Goal: Task Accomplishment & Management: Complete application form

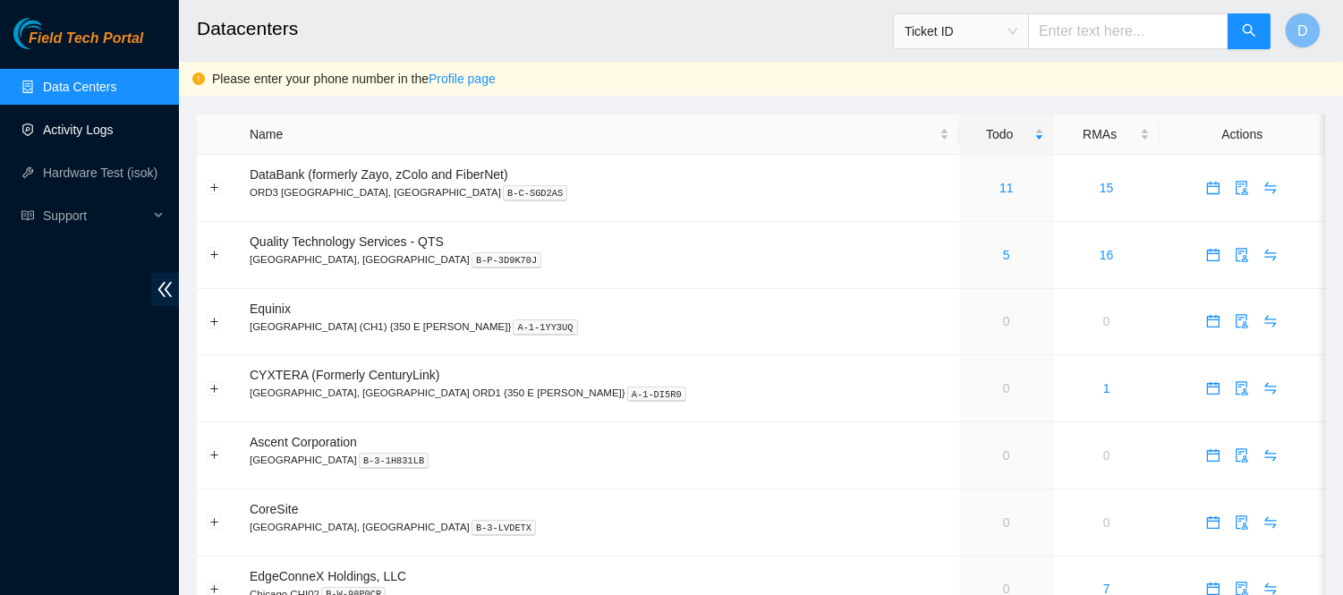
click at [90, 135] on link "Activity Logs" at bounding box center [78, 130] width 71 height 14
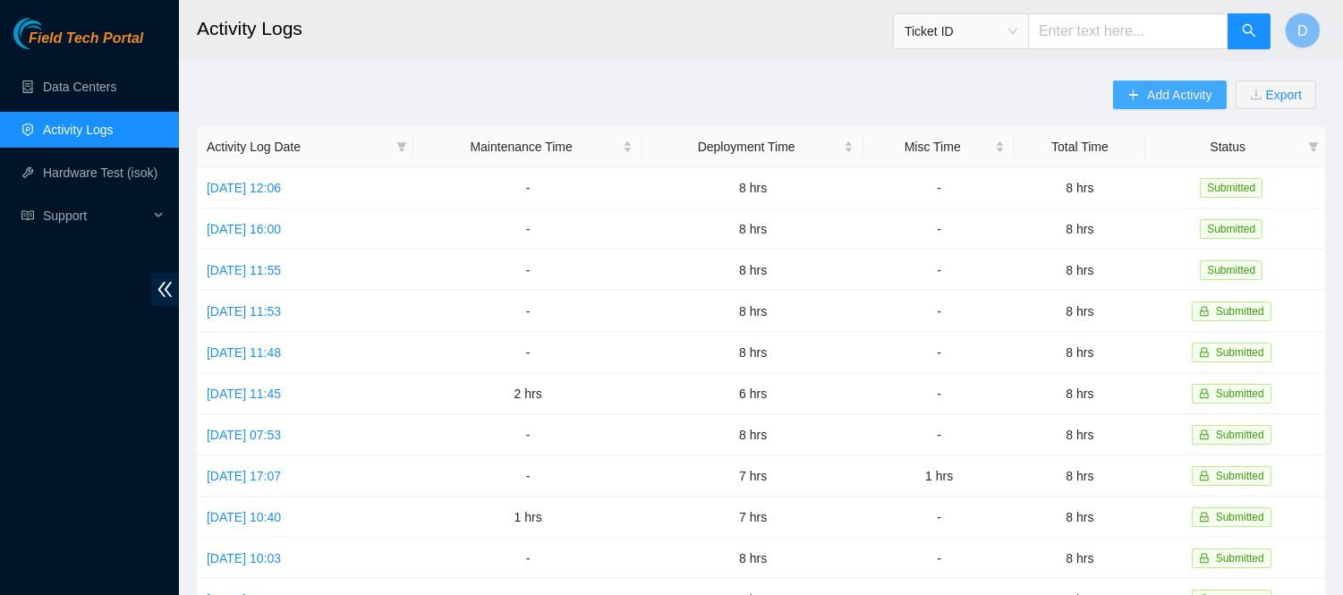
click at [1167, 81] on button "Add Activity" at bounding box center [1169, 95] width 113 height 29
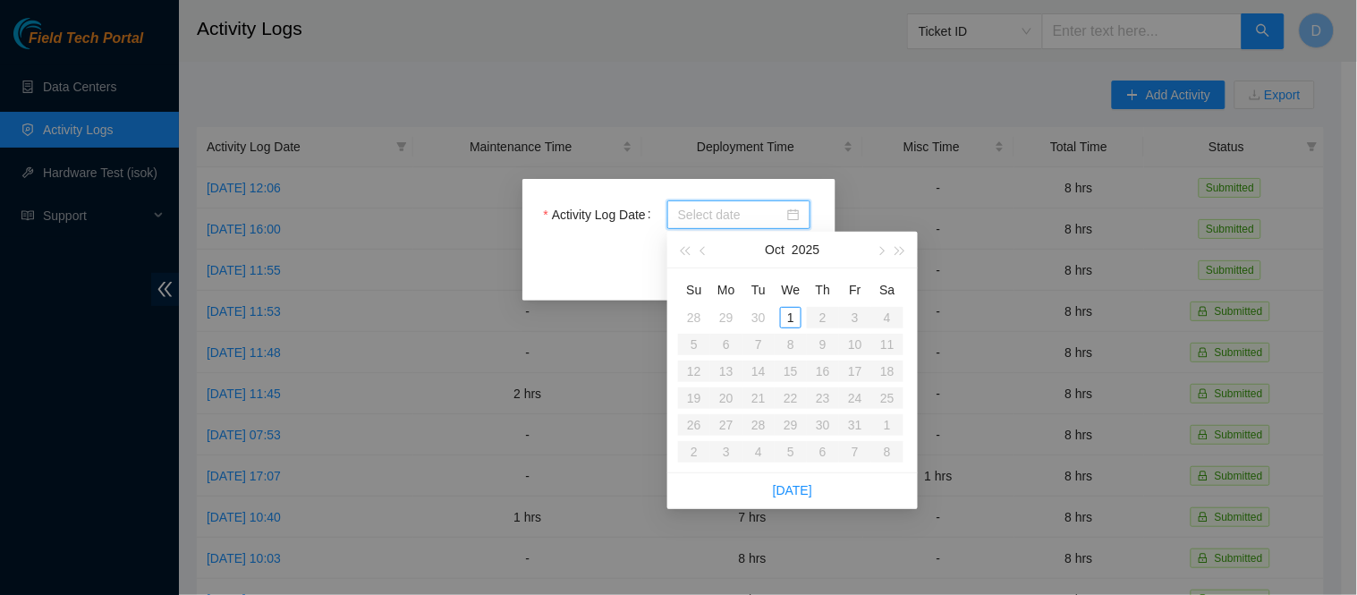
click at [736, 220] on input "Activity Log Date" at bounding box center [731, 215] width 106 height 20
type input "2025-10-01"
type input "2025-09-29"
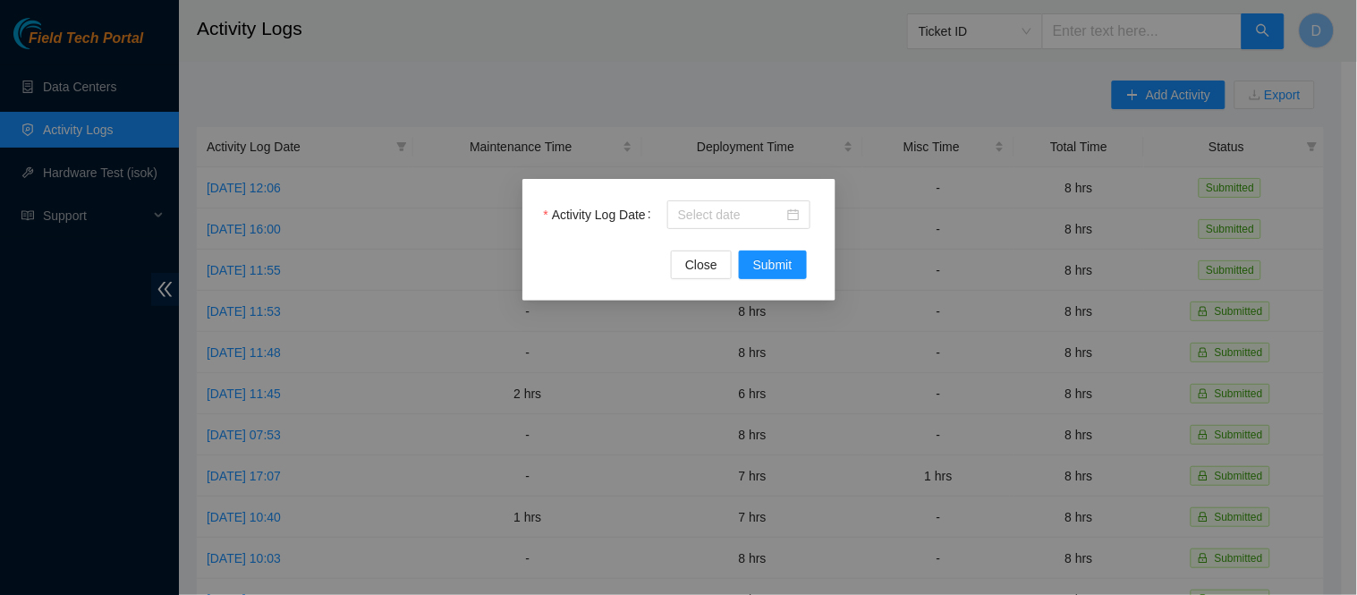
click at [632, 263] on div "Close Submit" at bounding box center [679, 264] width 270 height 29
click at [705, 270] on span "Close" at bounding box center [701, 265] width 32 height 20
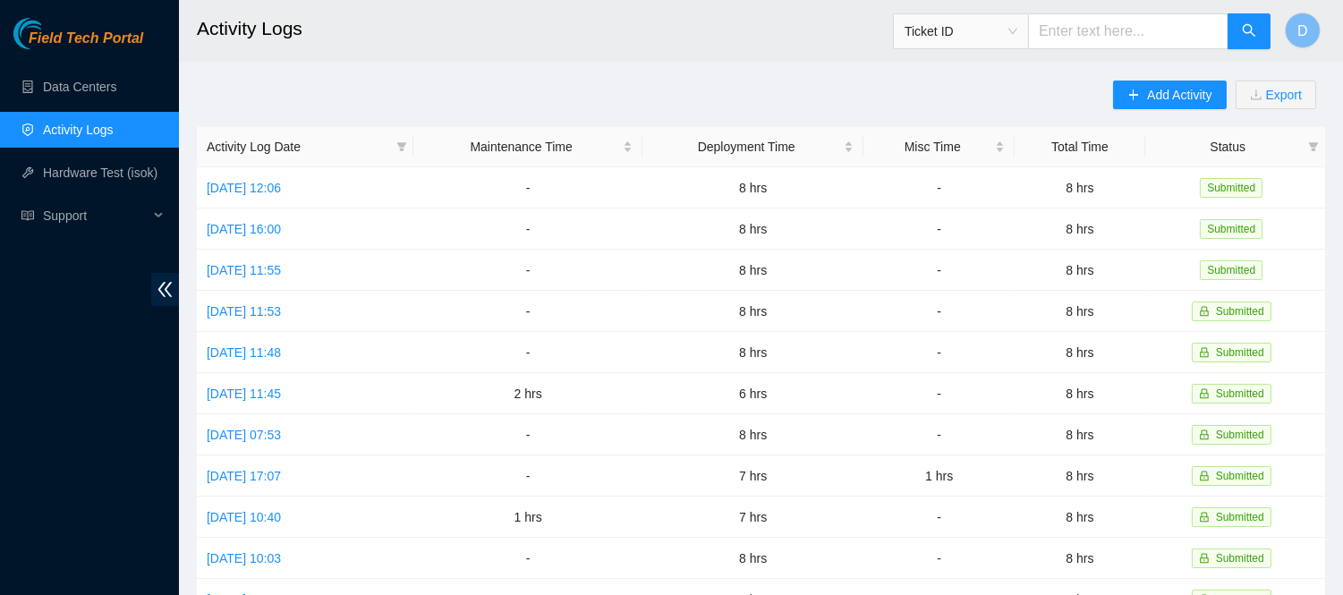
click at [593, 100] on div "Add Activity Export Activity Log Date Maintenance Time Deployment Time Misc Tim…" at bounding box center [761, 564] width 1128 height 967
click at [416, 48] on h2 "Activity Logs" at bounding box center [654, 28] width 915 height 57
click at [1194, 90] on span "Add Activity" at bounding box center [1179, 95] width 64 height 20
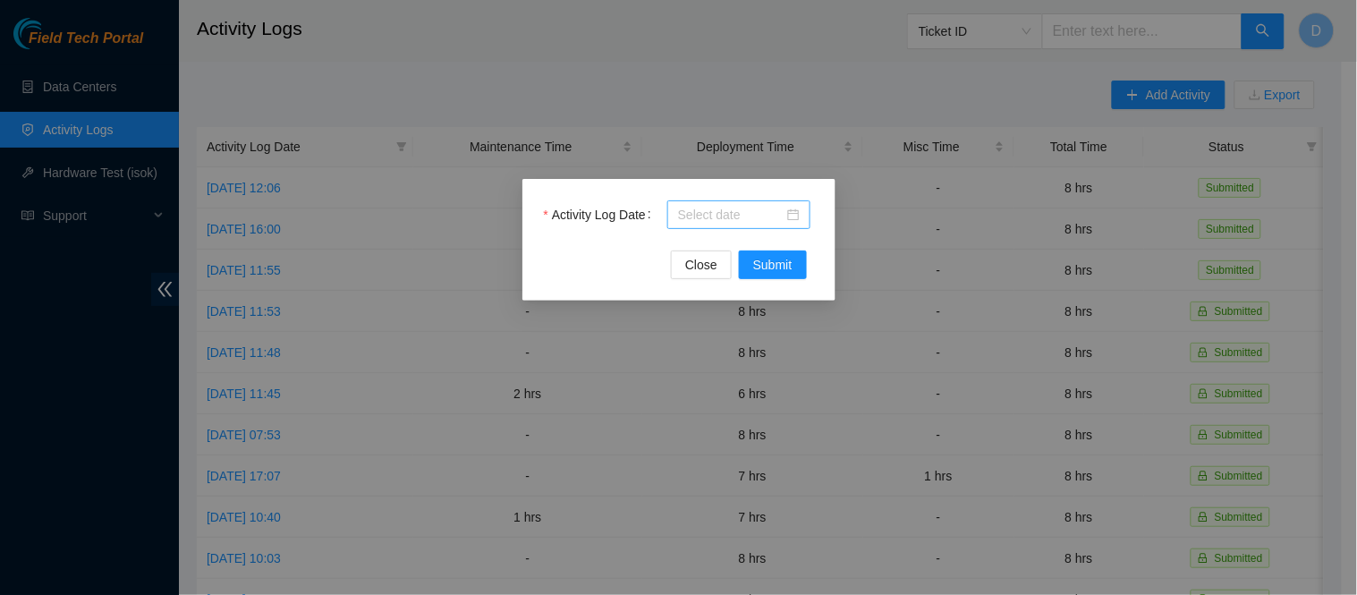
click at [730, 215] on input "Activity Log Date" at bounding box center [731, 215] width 106 height 20
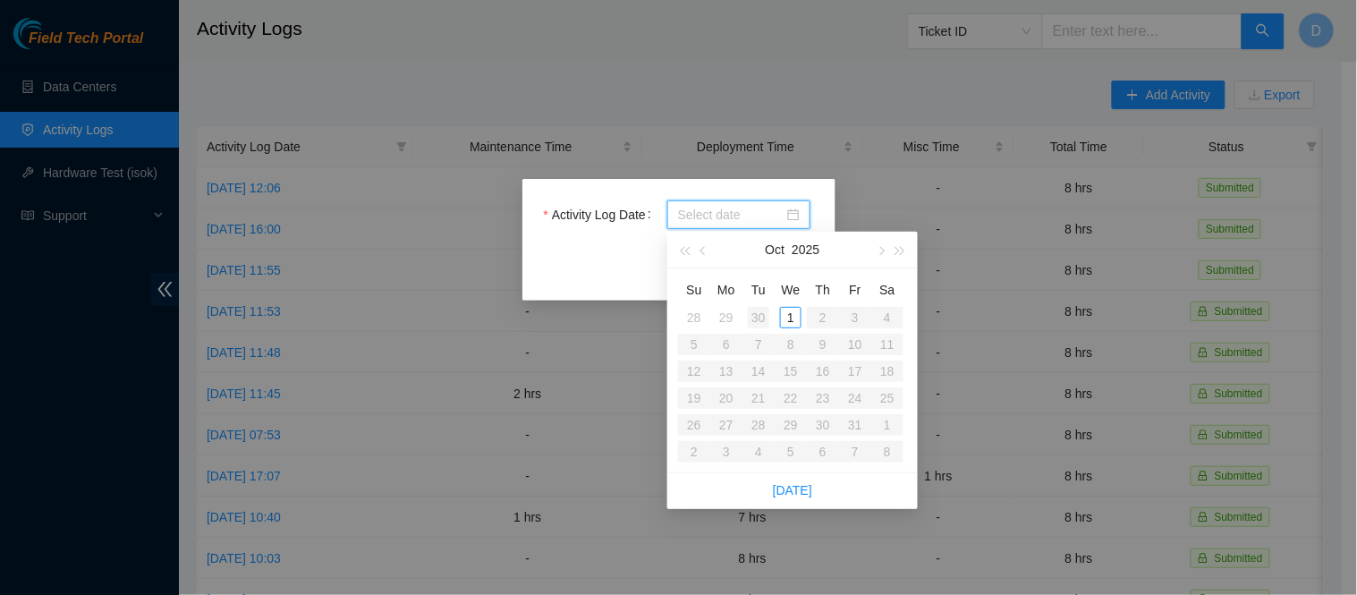
type input "[DATE]"
click at [761, 318] on div "30" at bounding box center [758, 317] width 21 height 21
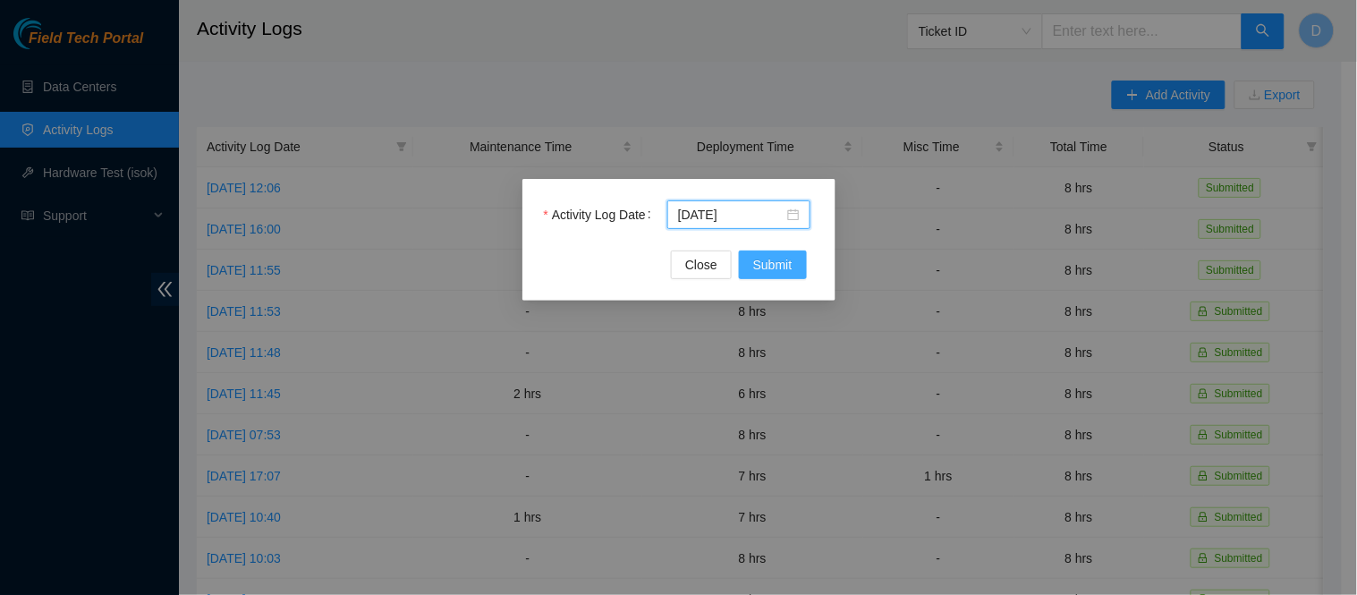
click at [791, 271] on span "Submit" at bounding box center [772, 265] width 39 height 20
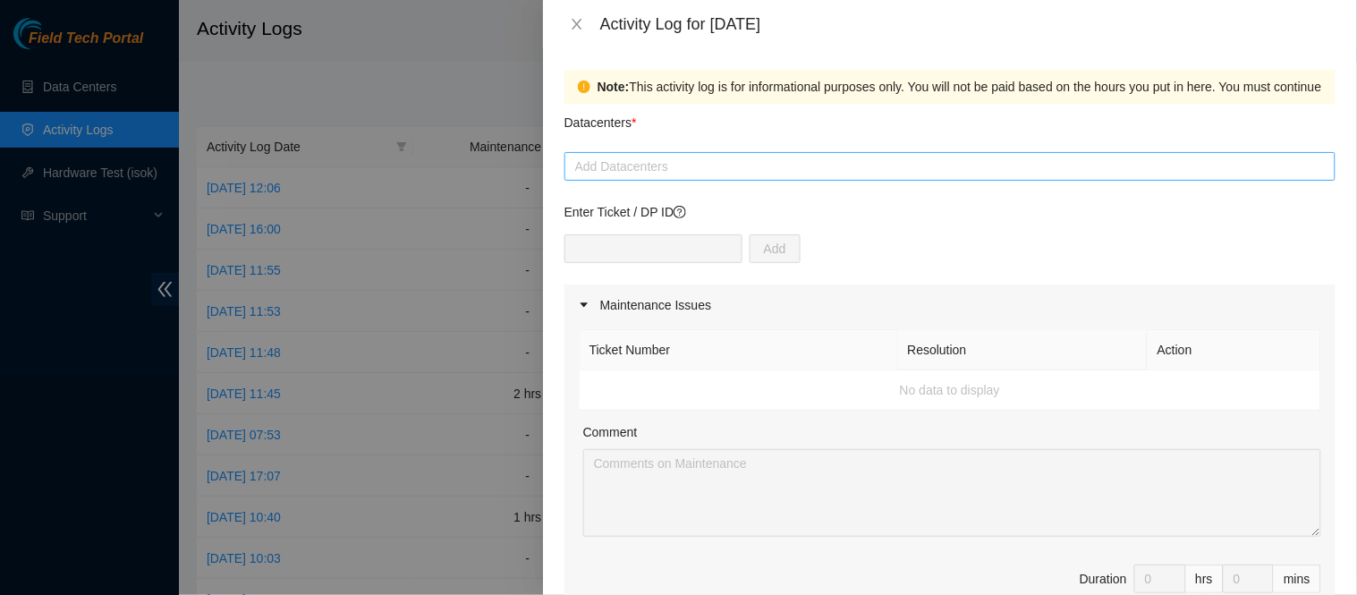
click at [751, 161] on div at bounding box center [950, 166] width 762 height 21
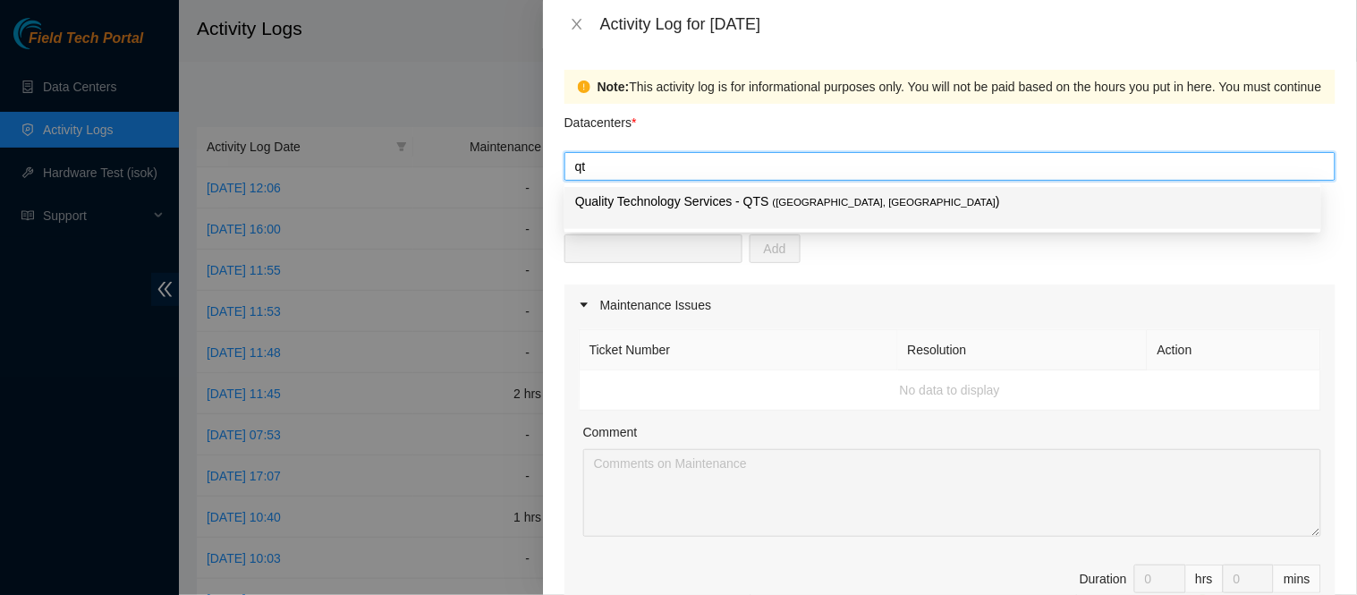
type input "qts"
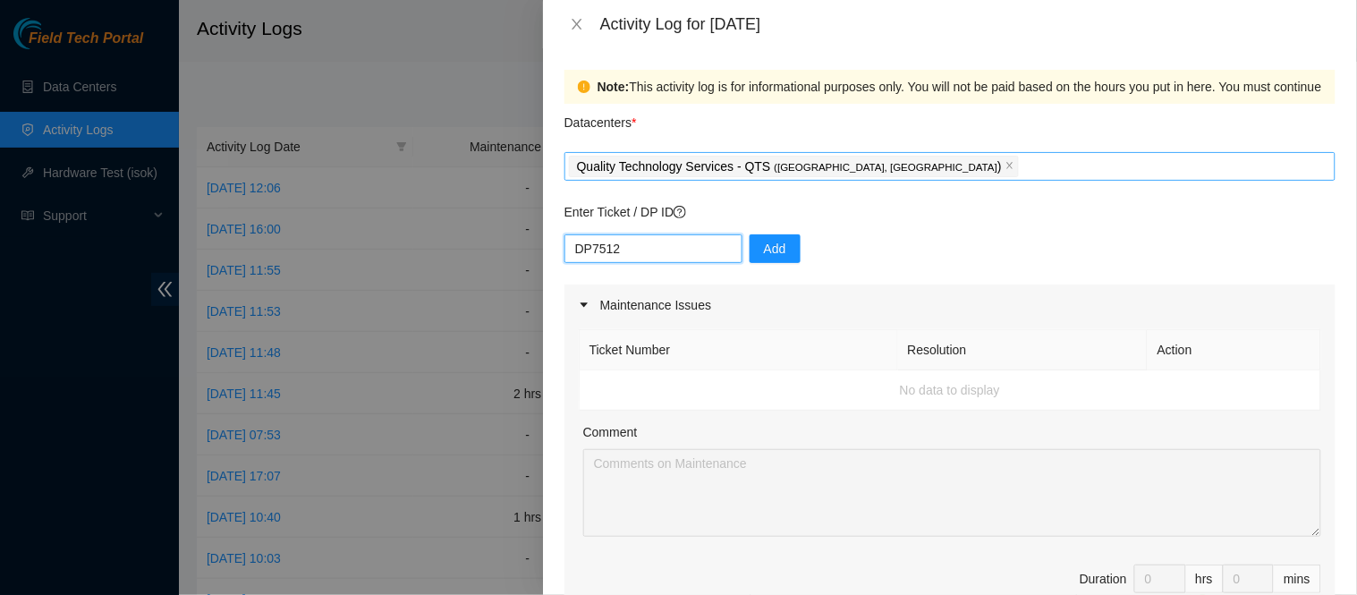
type input "DP75127"
click at [612, 242] on input "text" at bounding box center [653, 248] width 178 height 29
type input "DP85127"
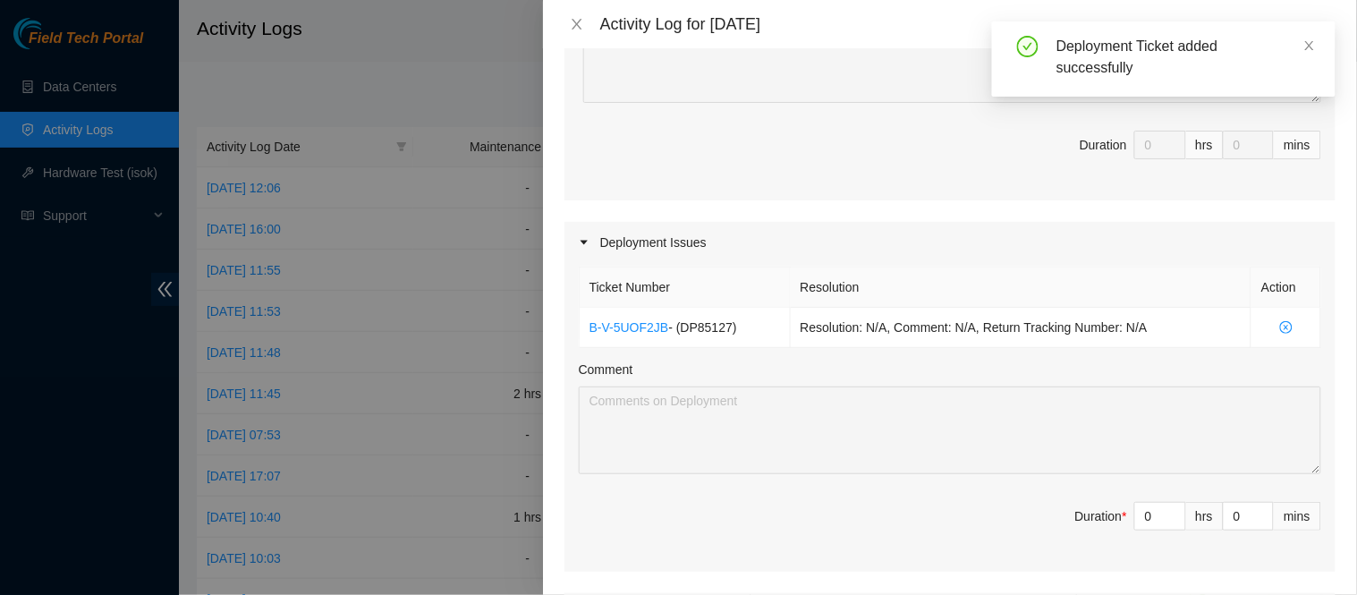
scroll to position [463, 0]
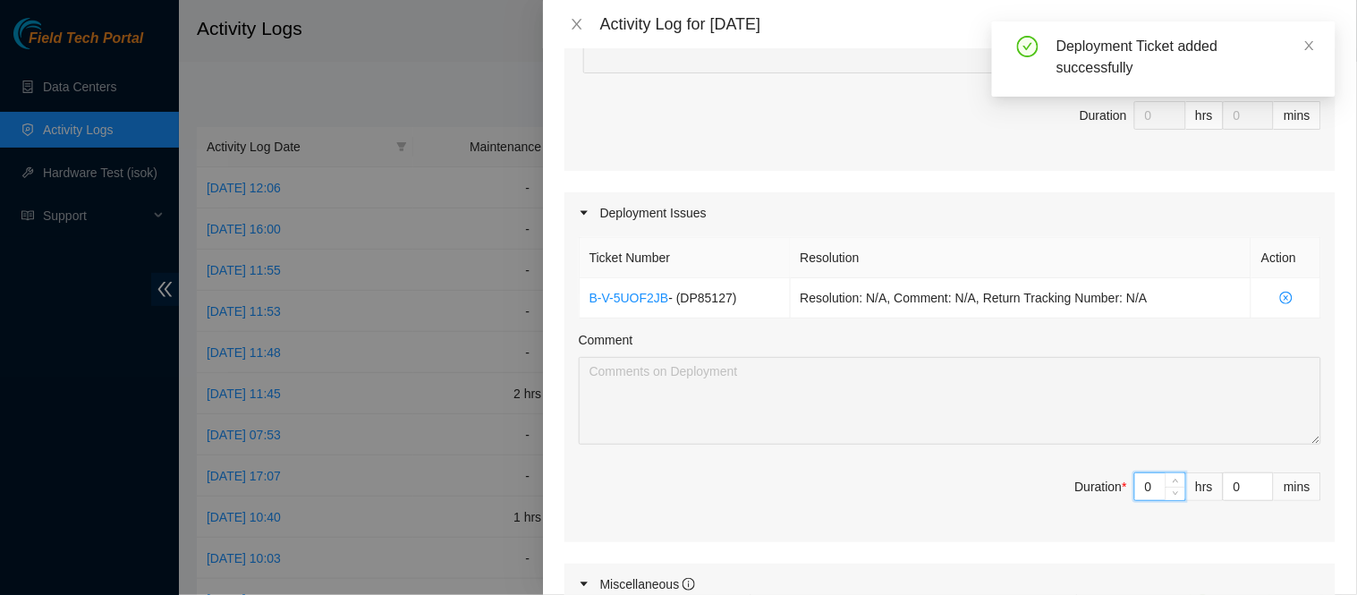
click at [1136, 488] on input "0" at bounding box center [1160, 486] width 50 height 27
type input "8"
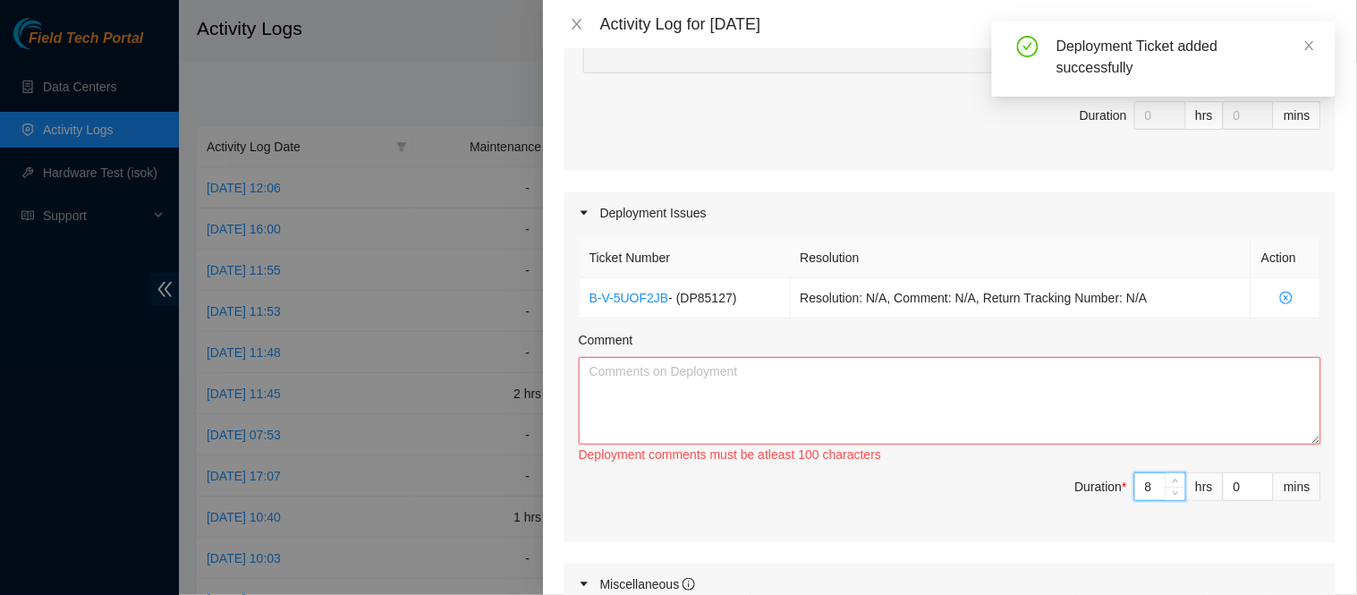
type input "8"
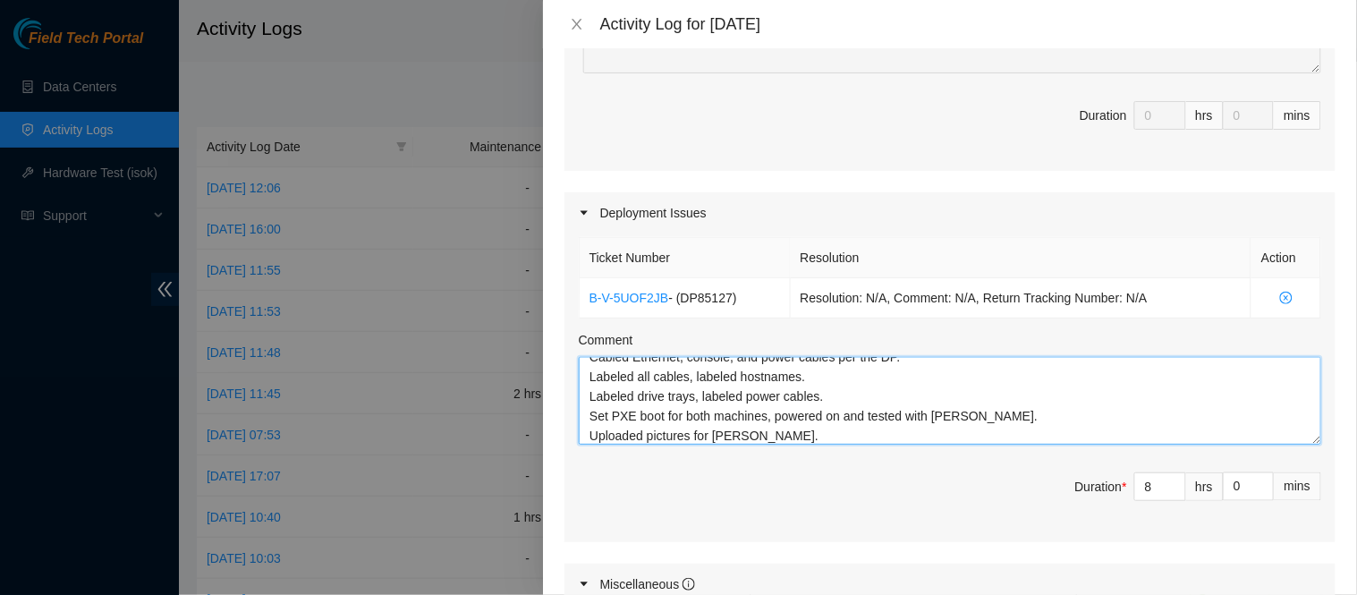
scroll to position [877, 0]
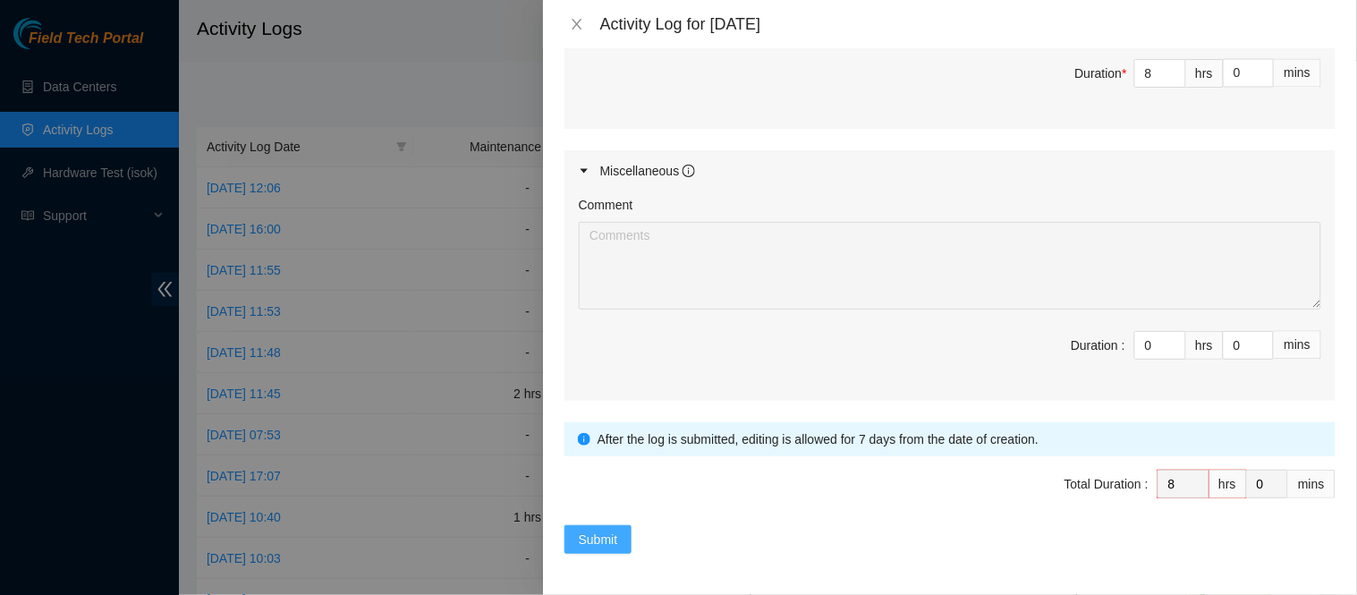
type textarea "Unpacked 2 FireAnt machines with Larry, loaded them onto a flatbed and hauled t…"
click at [615, 541] on span "Submit" at bounding box center [598, 540] width 39 height 20
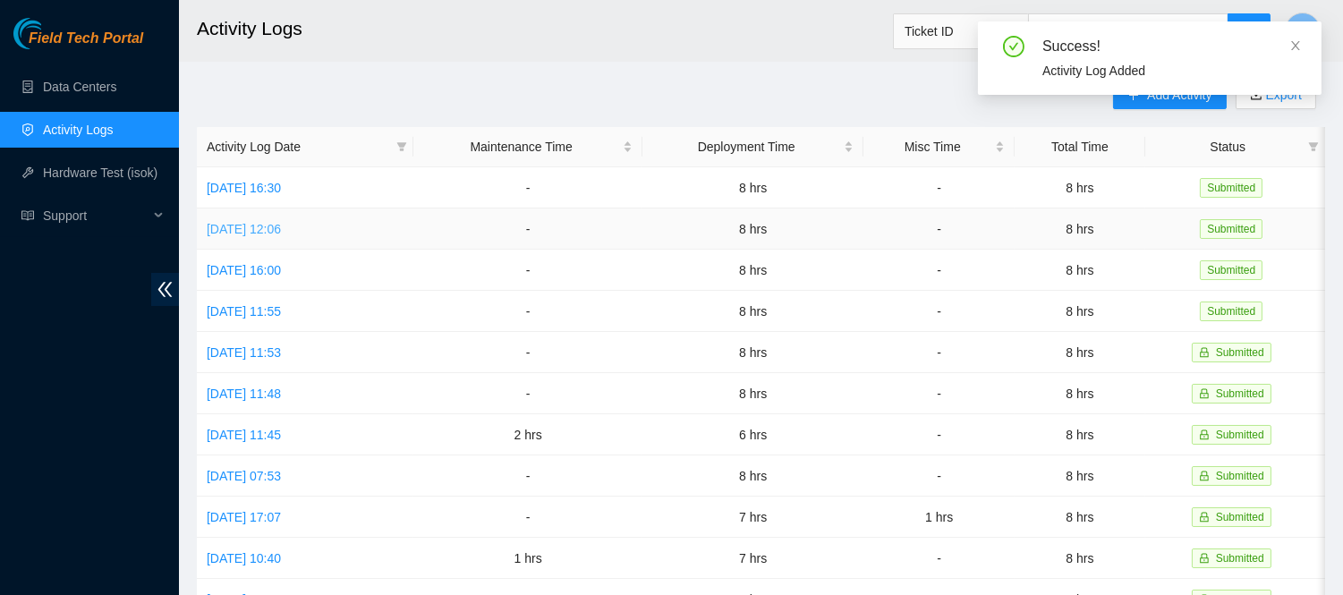
click at [258, 228] on link "Mon, 29 Sep 2025 12:06" at bounding box center [244, 229] width 74 height 14
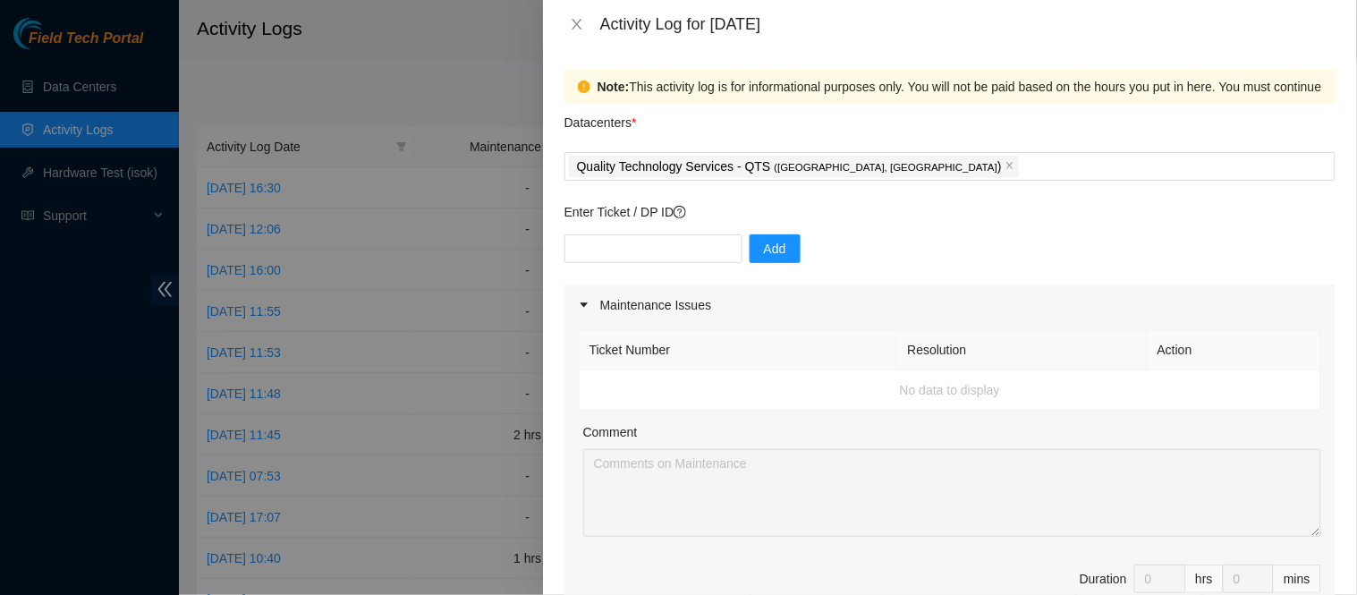
click at [574, 13] on div "Activity Log for 29-09-2025" at bounding box center [950, 24] width 814 height 48
click at [574, 25] on icon "close" at bounding box center [577, 24] width 14 height 14
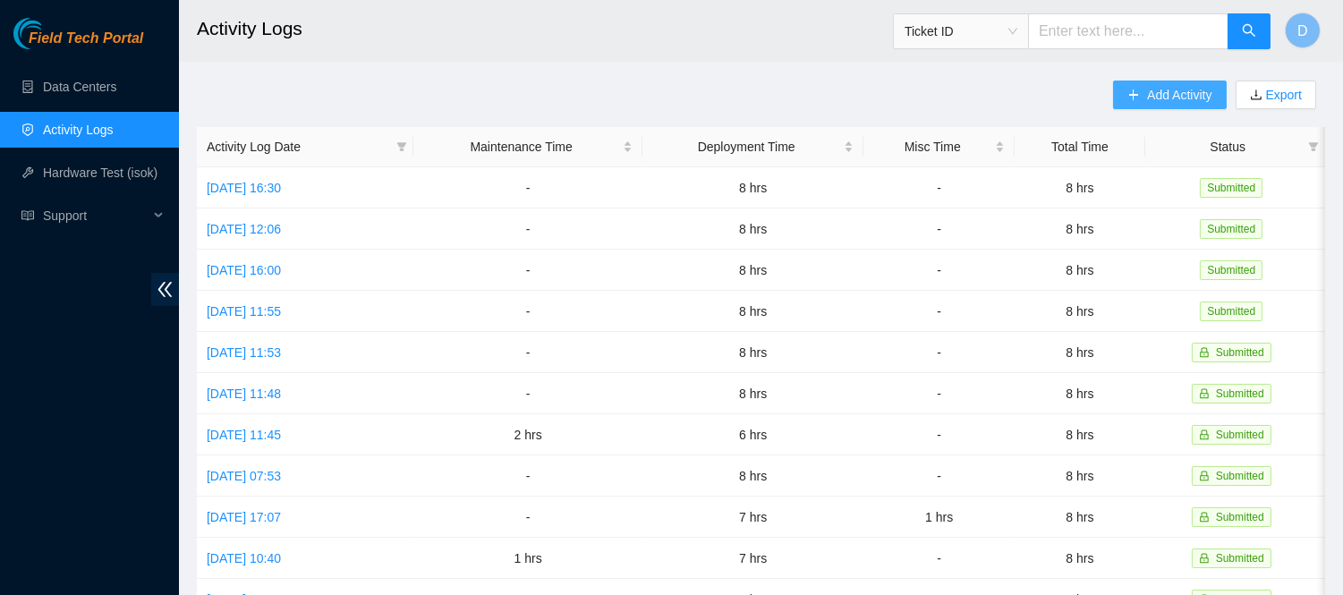
click at [1160, 96] on span "Add Activity" at bounding box center [1179, 95] width 64 height 20
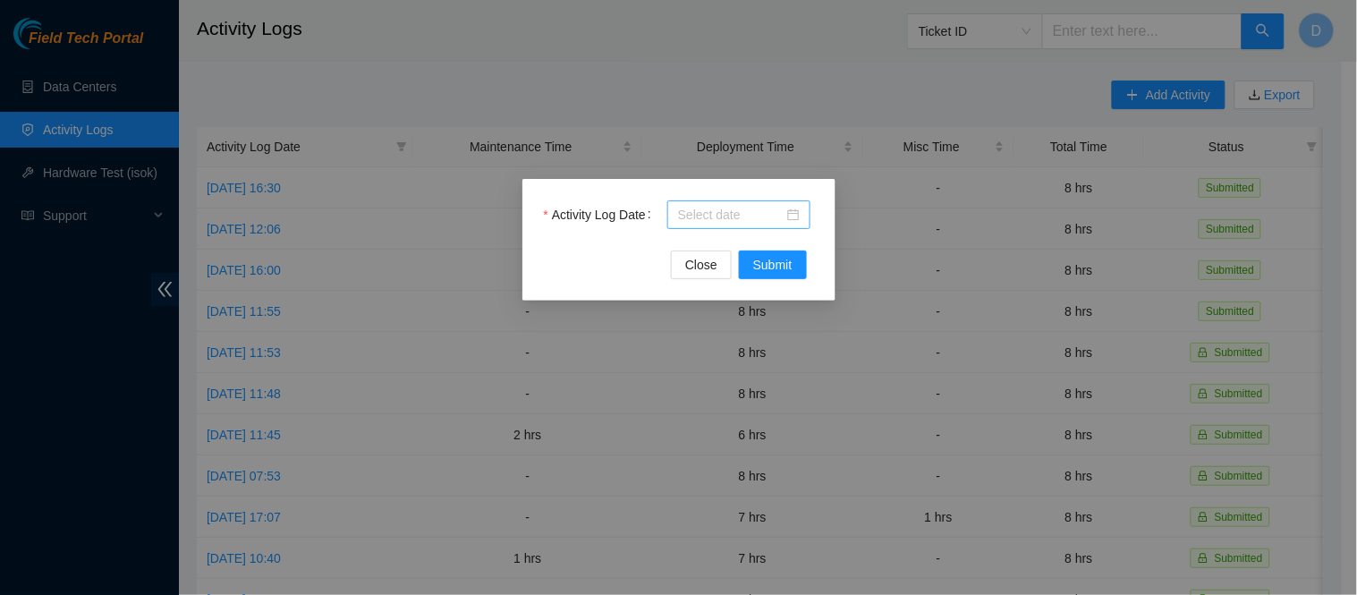
click at [722, 213] on input "Activity Log Date" at bounding box center [731, 215] width 106 height 20
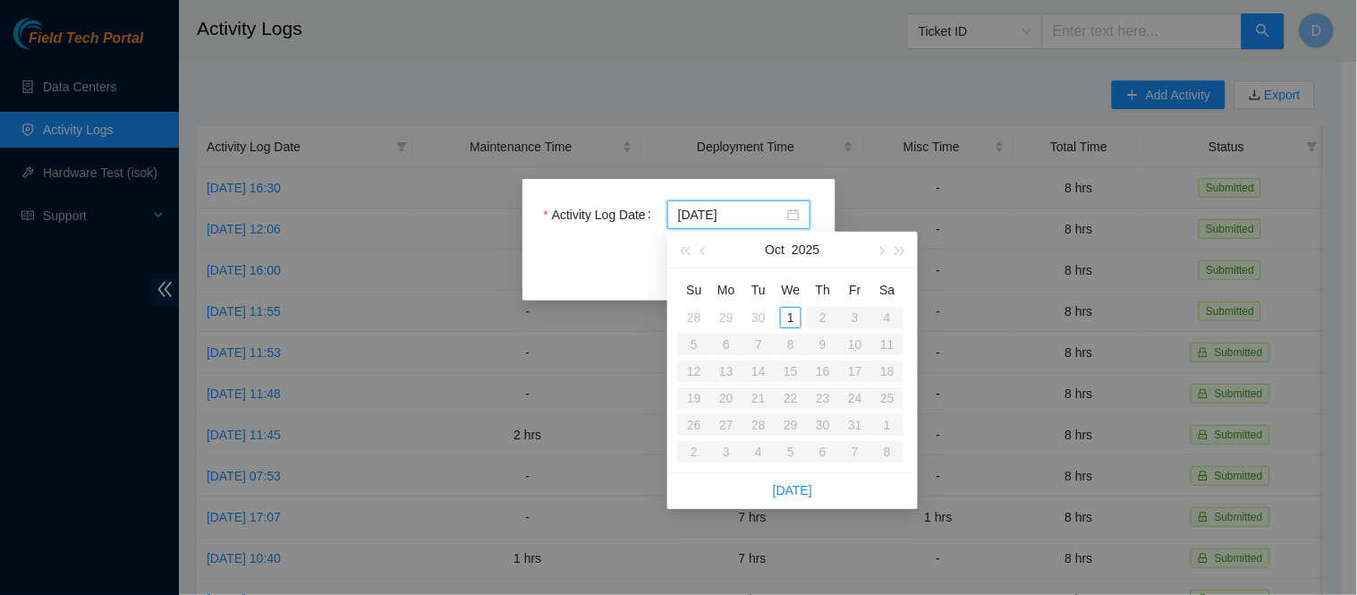
type input "2025-10-01"
click at [785, 310] on div "1" at bounding box center [790, 317] width 21 height 21
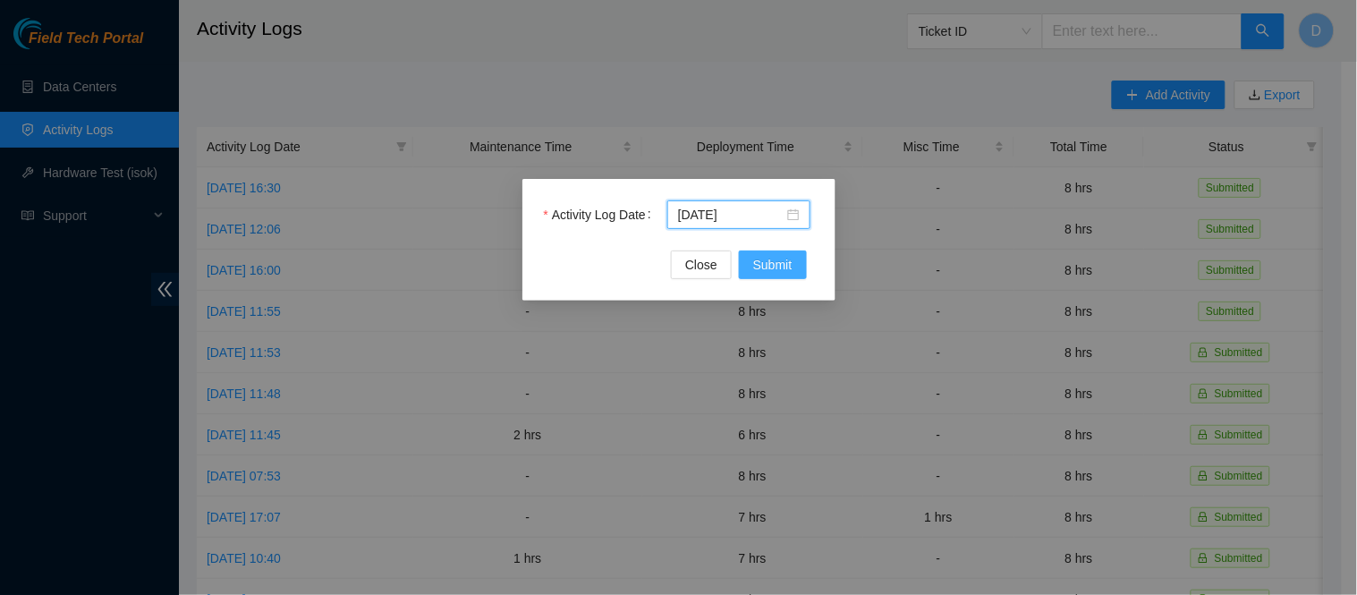
click at [774, 266] on span "Submit" at bounding box center [772, 265] width 39 height 20
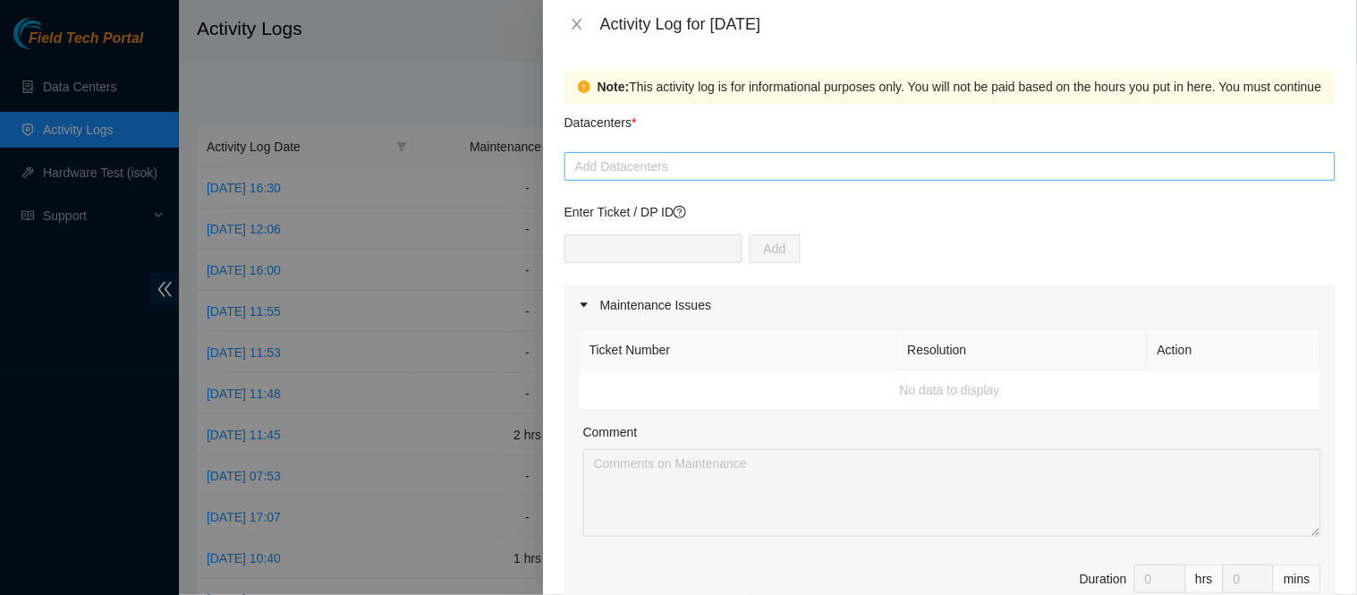
click at [678, 174] on div at bounding box center [950, 166] width 762 height 21
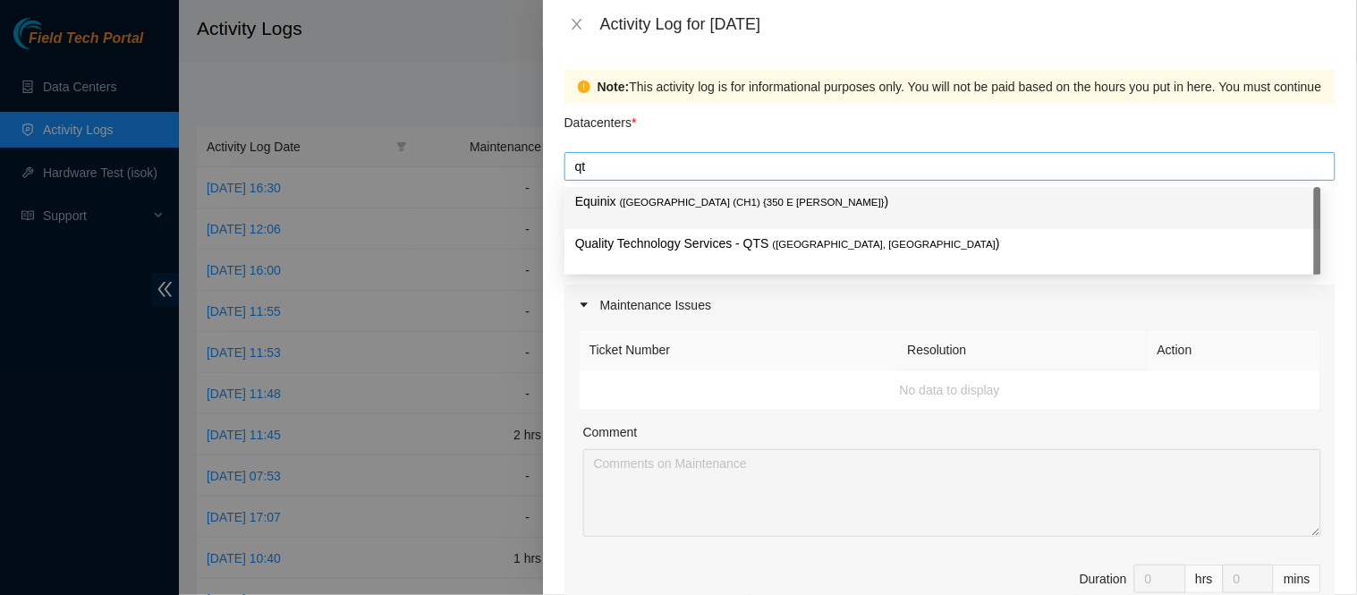
type input "qts"
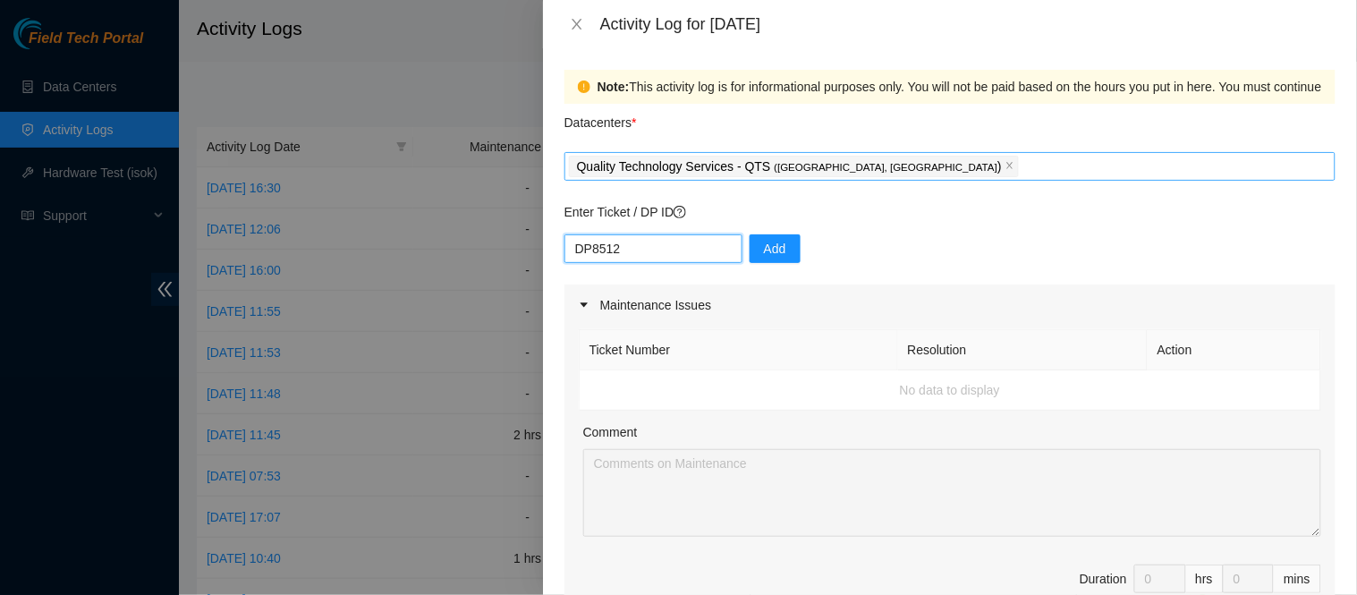
type input "DP85127"
click at [690, 250] on input "text" at bounding box center [653, 248] width 178 height 29
paste input "DP79619"
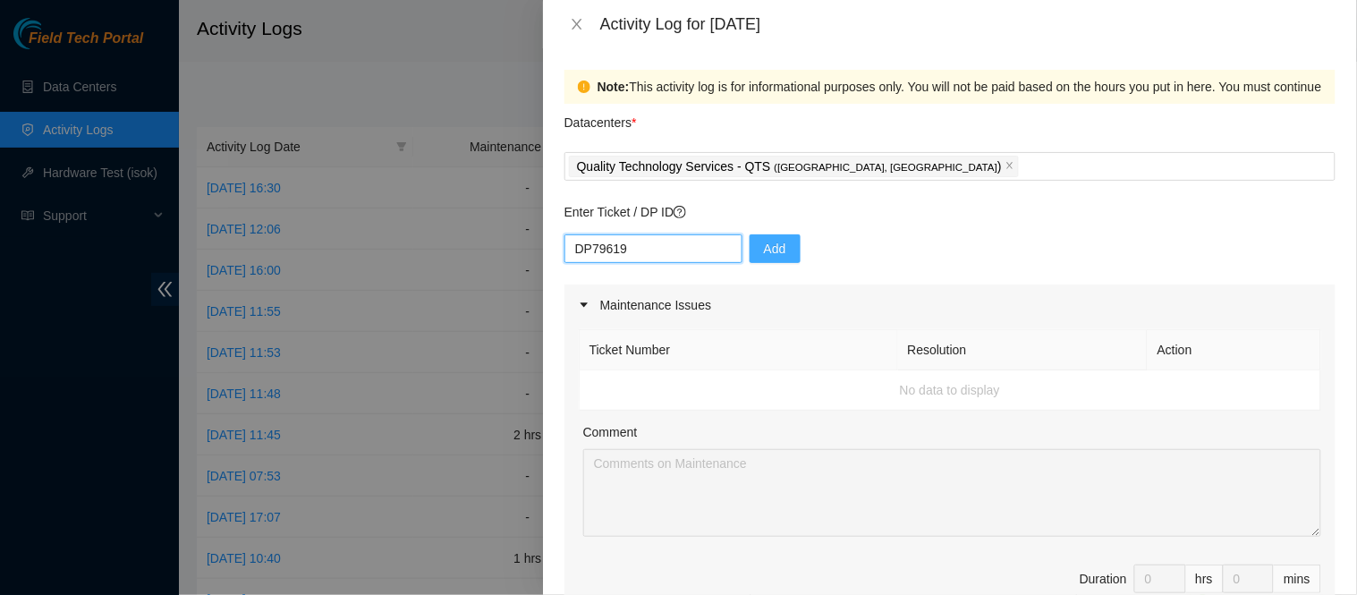
type input "DP79619"
click at [765, 246] on span "Add" at bounding box center [775, 249] width 22 height 20
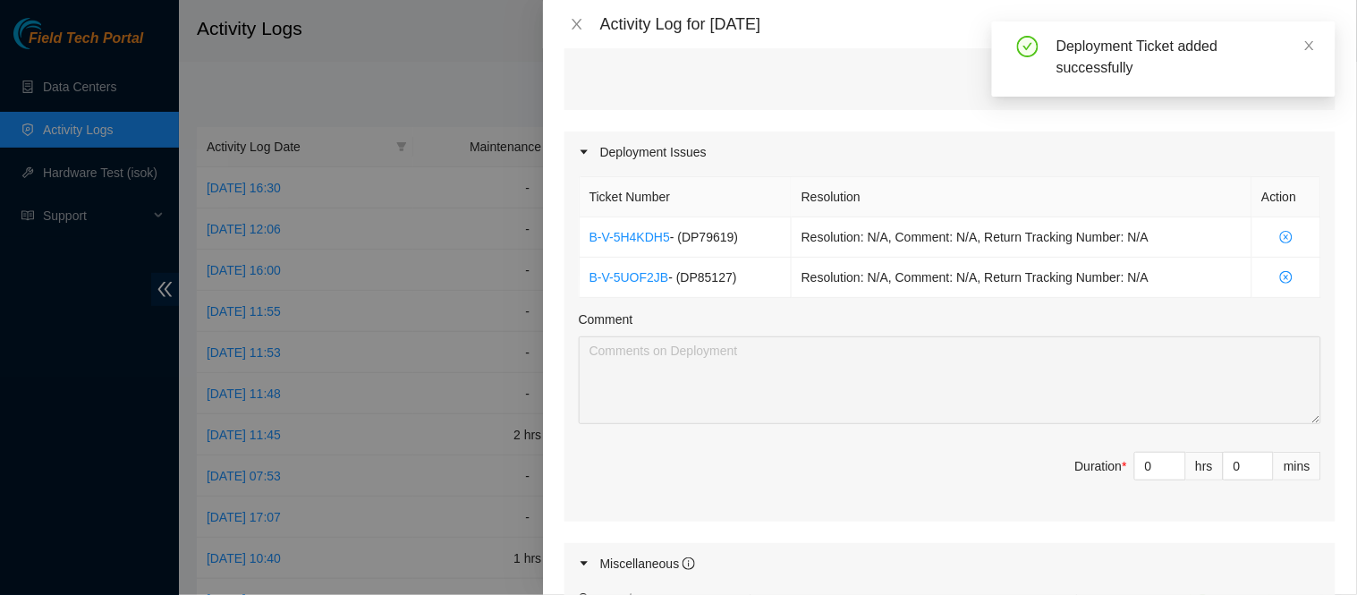
scroll to position [534, 0]
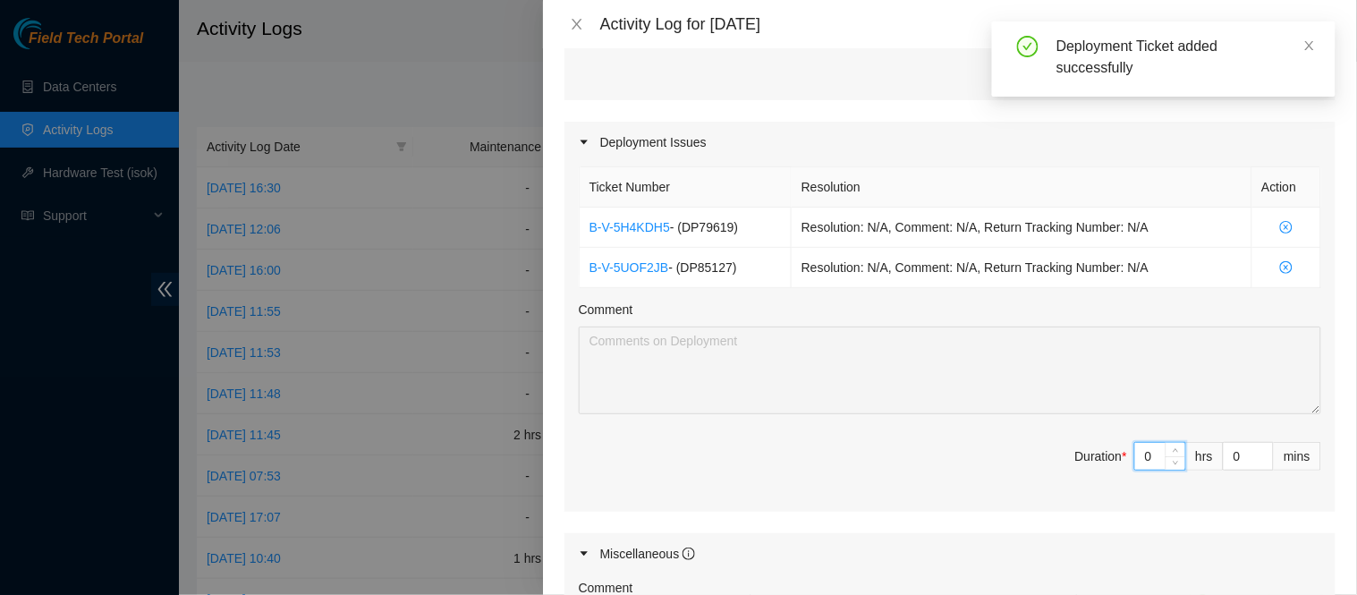
click at [1135, 453] on input "0" at bounding box center [1160, 456] width 50 height 27
type input "8"
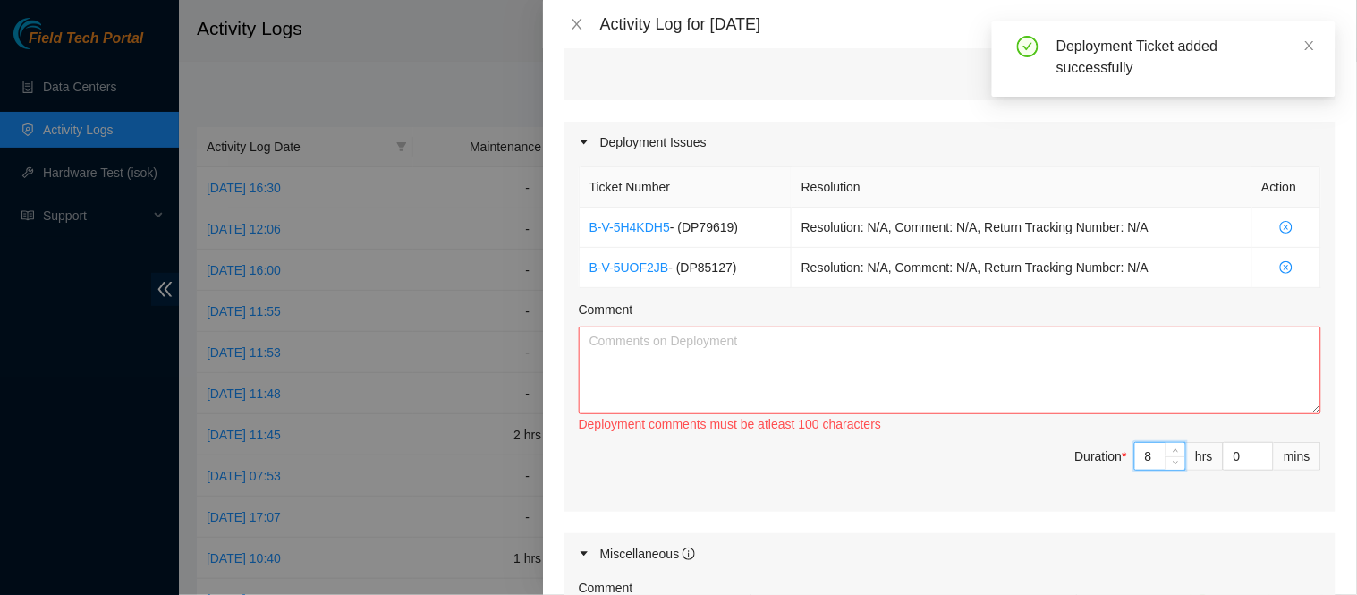
type input "8"
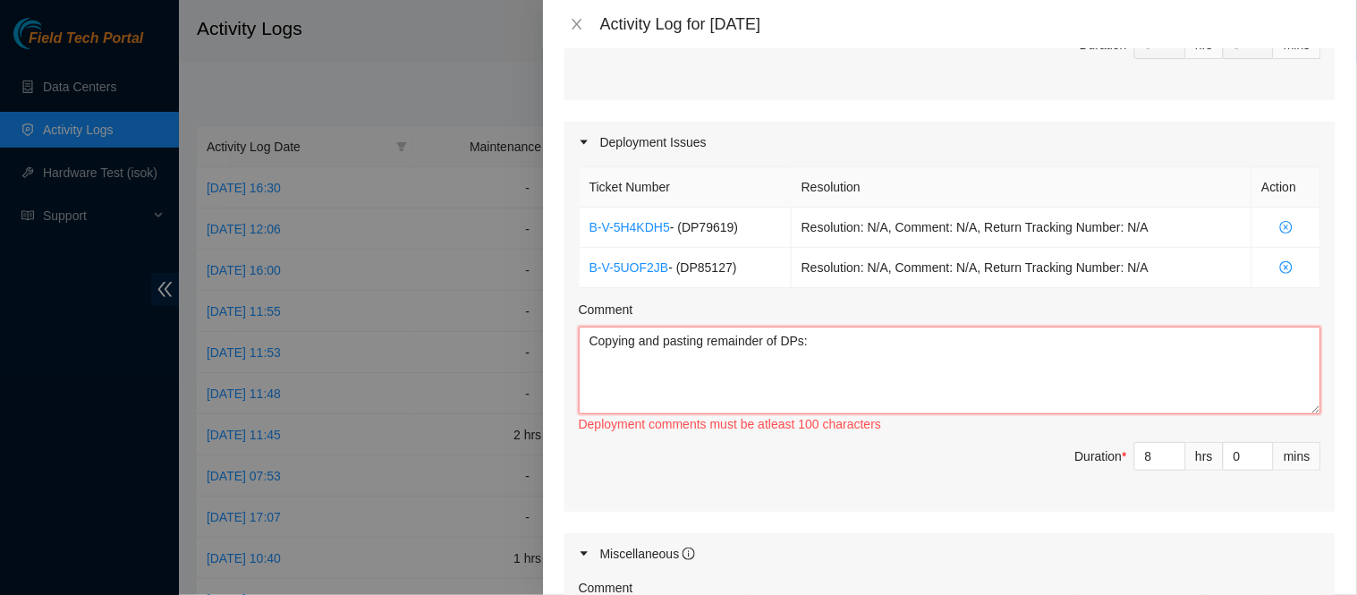
paste textarea "DP85352 DP85353 DP85356 DP85358 DP85359"
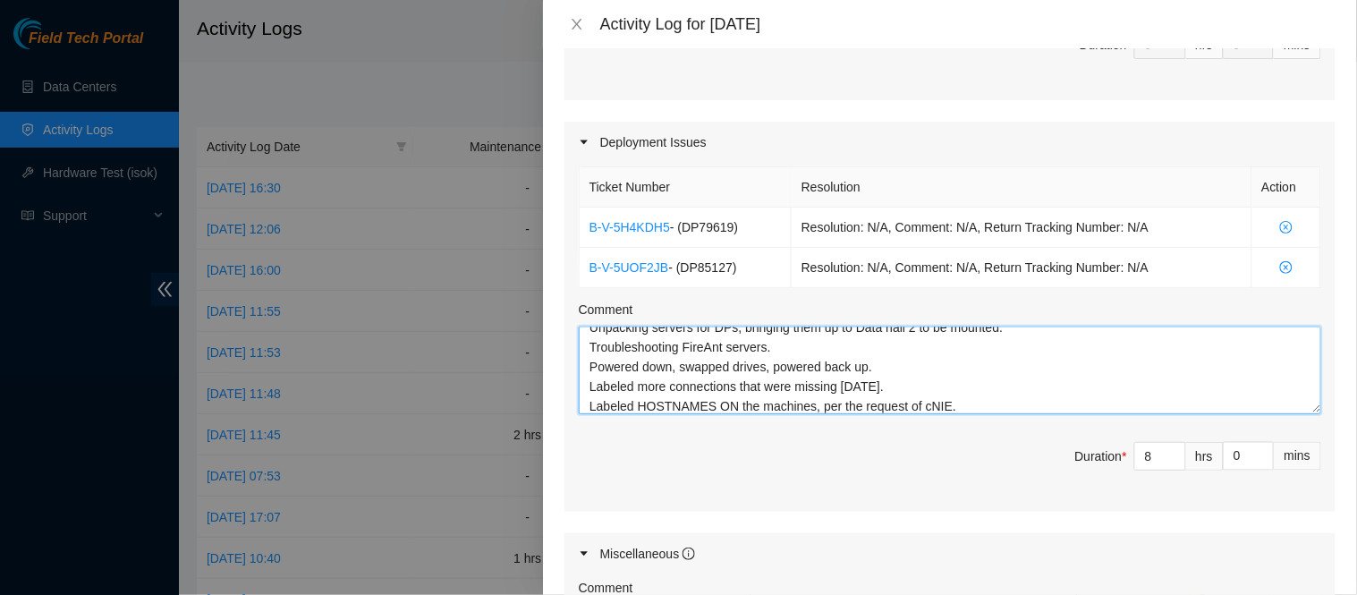
scroll to position [917, 0]
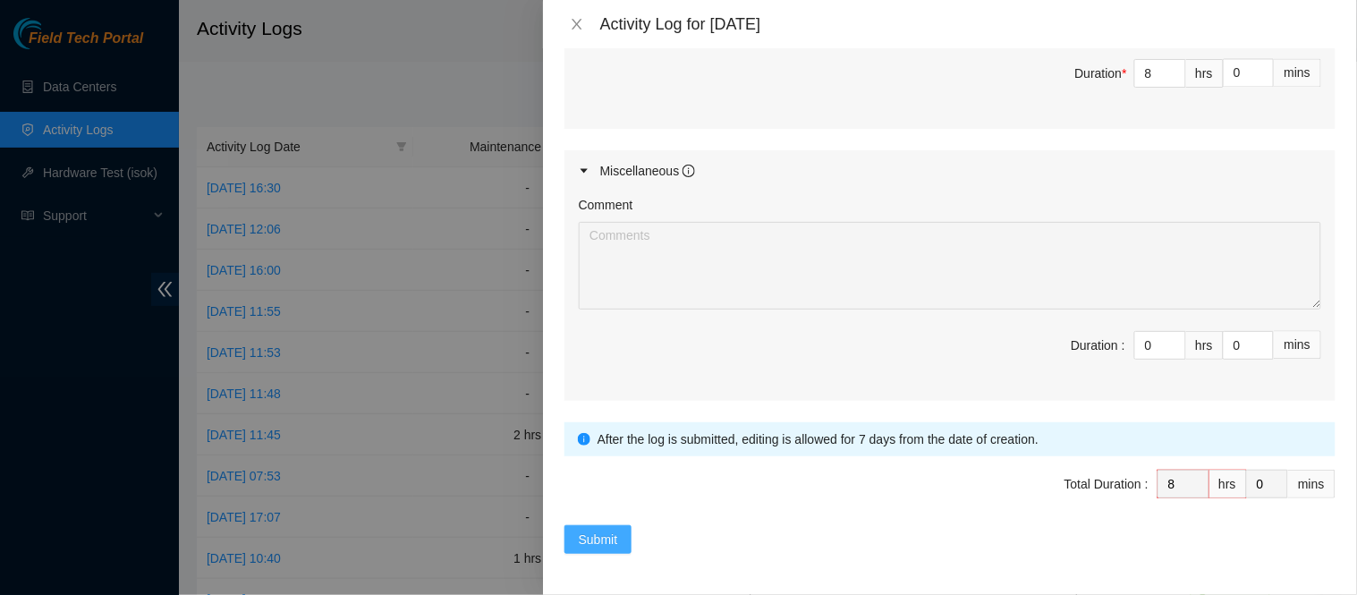
type textarea "Copying and pasting remainder of DPs: DP85352 DP85353 DP85356 DP85358 DP85359 U…"
click at [601, 535] on span "Submit" at bounding box center [598, 540] width 39 height 20
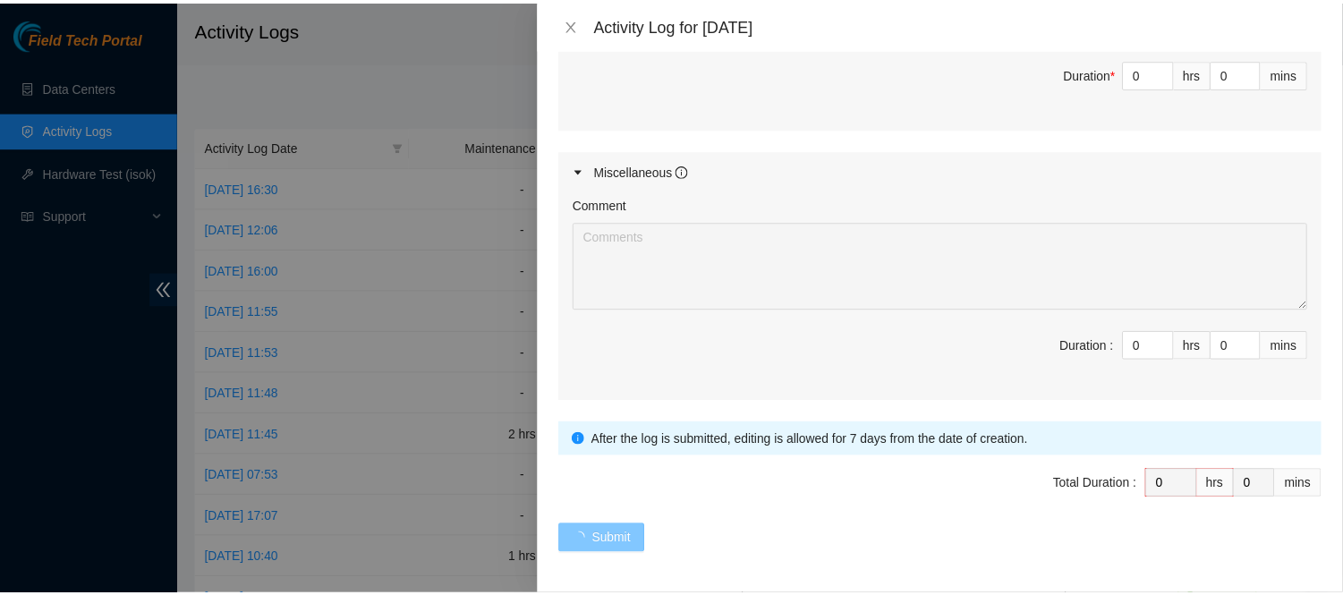
scroll to position [0, 0]
